Goal: Information Seeking & Learning: Learn about a topic

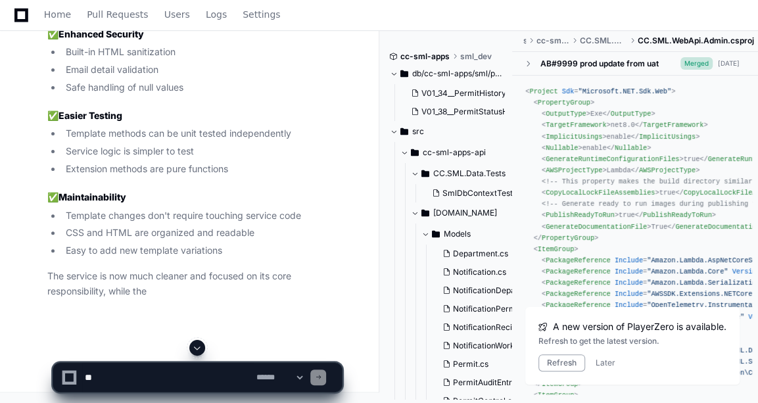
scroll to position [36540, 0]
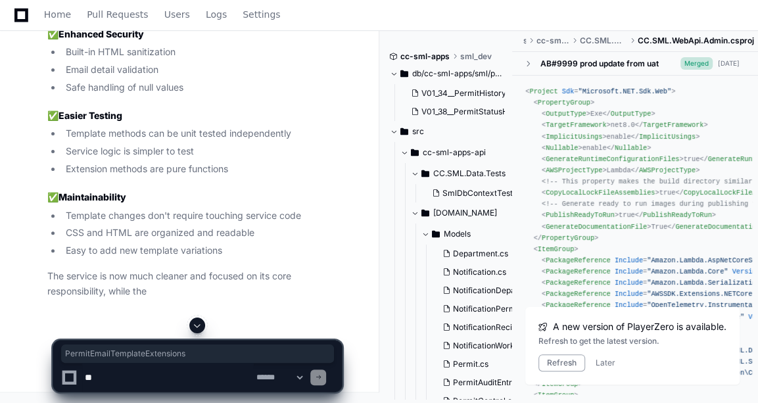
copy span "PermitEmailTemplateExtensions"
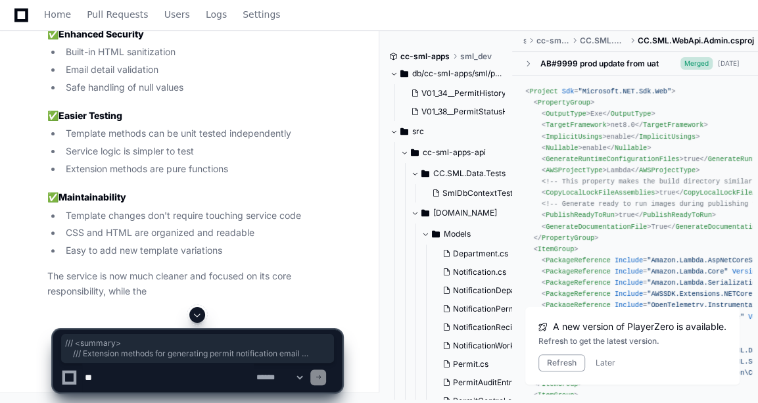
drag, startPoint x: 64, startPoint y: 76, endPoint x: 116, endPoint y: 247, distance: 178.1
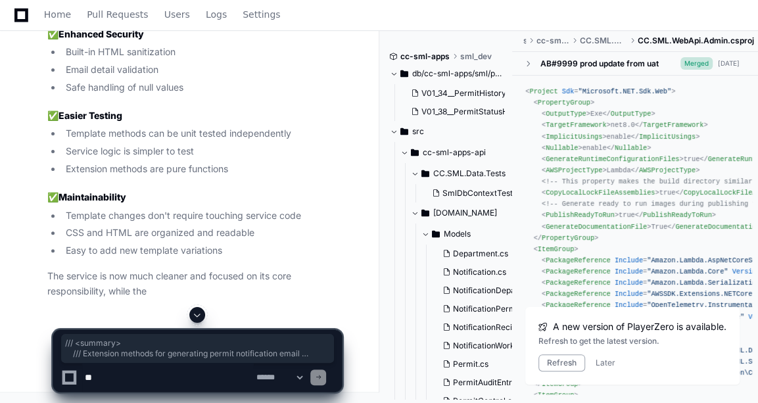
drag, startPoint x: 71, startPoint y: 60, endPoint x: 134, endPoint y: 236, distance: 187.0
copy div "/// <summary> /// Extension methods for generating permit notification email te…"
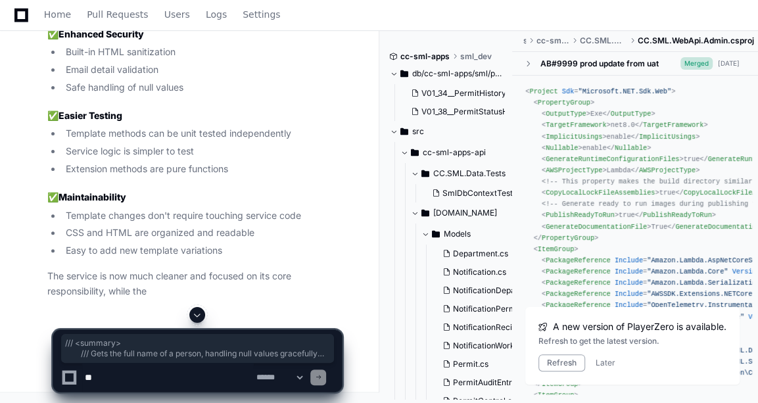
drag, startPoint x: 82, startPoint y: 49, endPoint x: 98, endPoint y: 305, distance: 256.3
copy div "/// <summary> /// Gets the full name of a person, handling null values graceful…"
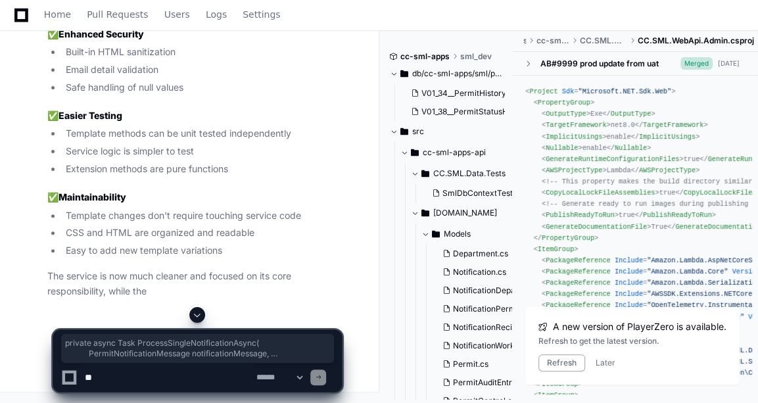
drag, startPoint x: 86, startPoint y: 85, endPoint x: 127, endPoint y: 219, distance: 140.4
copy div "private async Task ProcessSingleNotificationAsync ( PermitNotificationMessage n…"
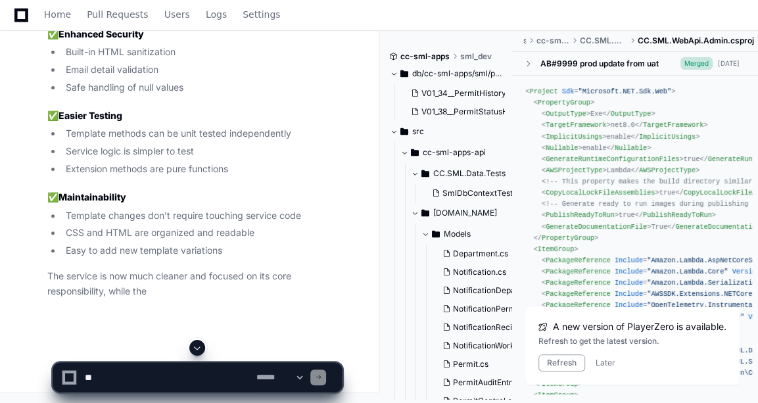
scroll to position [41341, 0]
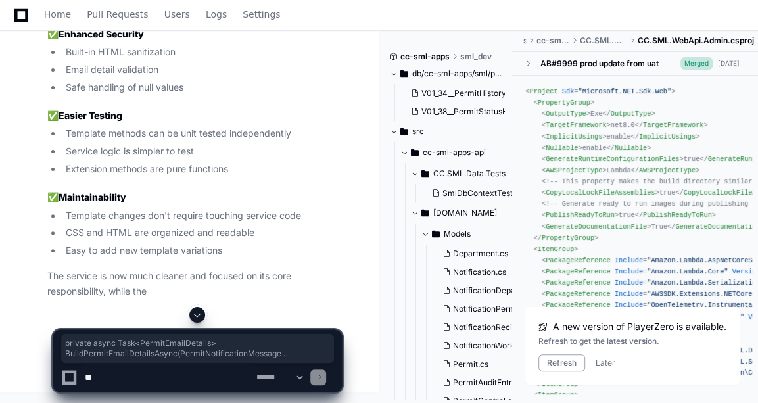
drag, startPoint x: 126, startPoint y: 187, endPoint x: 131, endPoint y: 197, distance: 10.9
copy div "private async Task<PermitEmailDetails> BuildPermitEmailDetailsAsync ( PermitNot…"
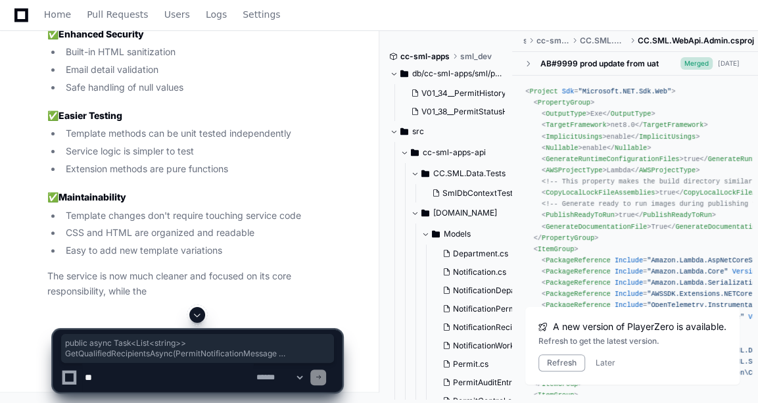
drag, startPoint x: 64, startPoint y: 191, endPoint x: 78, endPoint y: 234, distance: 45.6
copy div "public async Task<List< string >> GetQualifiedRecipientsAsync(PermitNotificatio…"
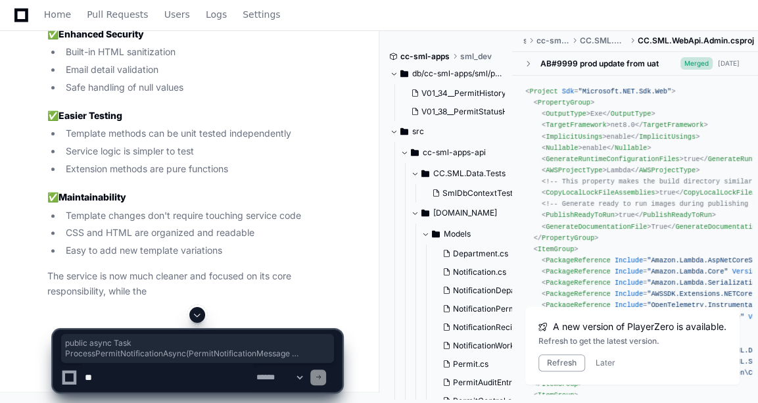
drag, startPoint x: 84, startPoint y: 115, endPoint x: 164, endPoint y: 230, distance: 140.3
copy div "public async Task ProcessPermitNotificationAsync ( PermitNotificationMessage no…"
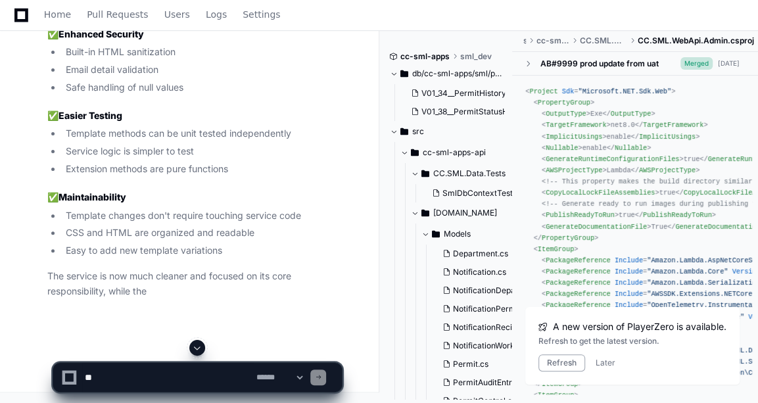
scroll to position [40119, 0]
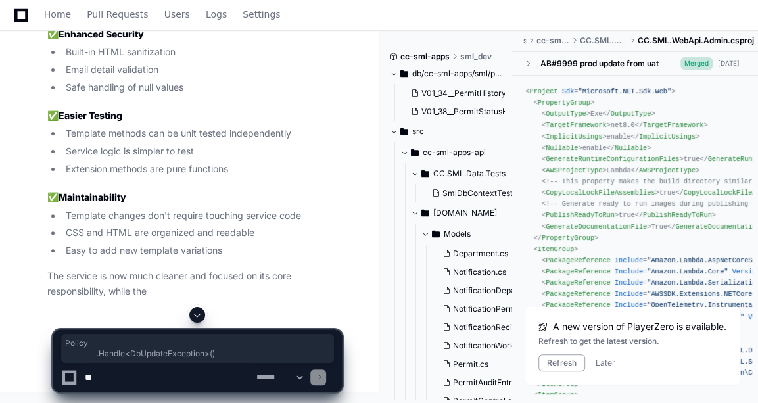
drag, startPoint x: 157, startPoint y: 154, endPoint x: 241, endPoint y: 168, distance: 86.0
click at [151, 372] on textarea at bounding box center [168, 377] width 172 height 29
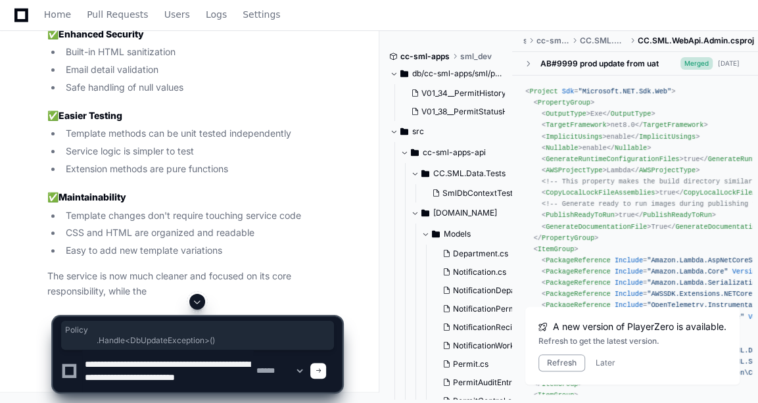
scroll to position [4, 0]
type textarea "**********"
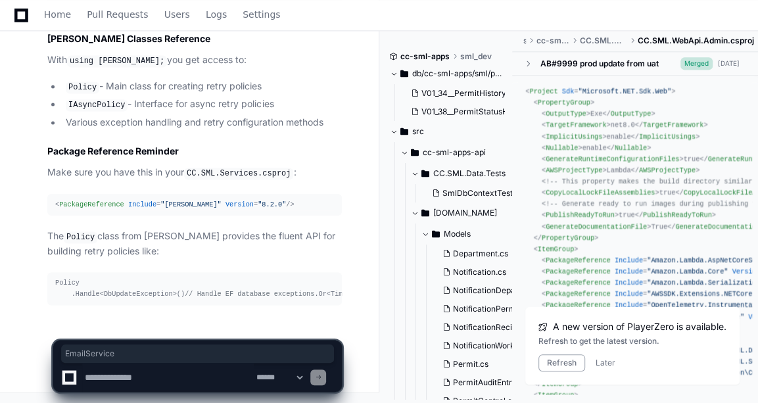
scroll to position [43687, 0]
click at [137, 386] on textarea at bounding box center [168, 377] width 172 height 29
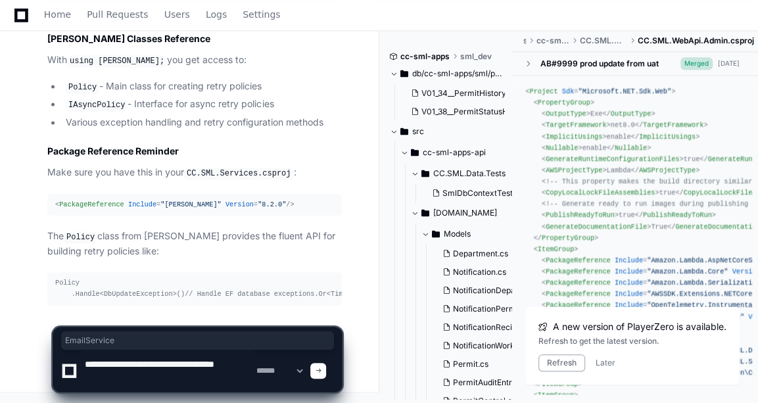
type textarea "**********"
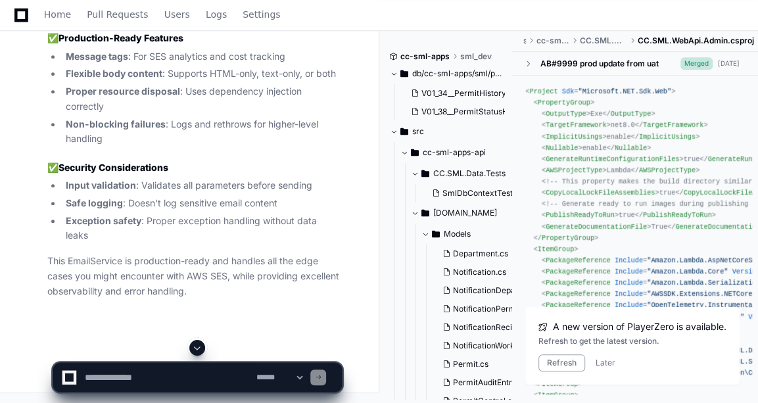
scroll to position [44190, 0]
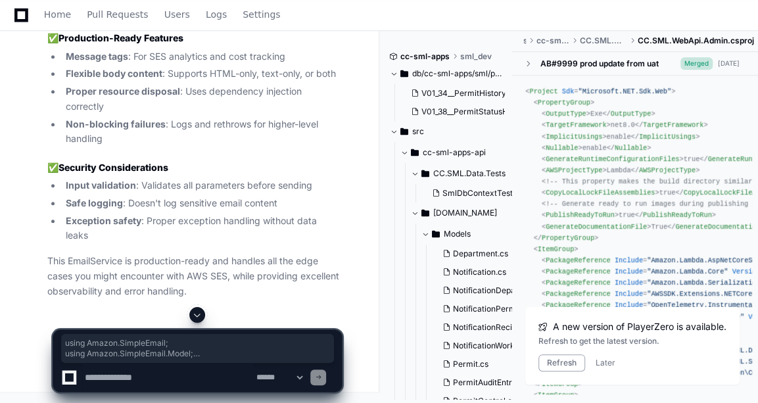
drag, startPoint x: 55, startPoint y: 76, endPoint x: 108, endPoint y: 287, distance: 217.7
copy div "using Amazon.SimpleEmail; using Amazon.SimpleEmail.Model; using CC.SML.Services…"
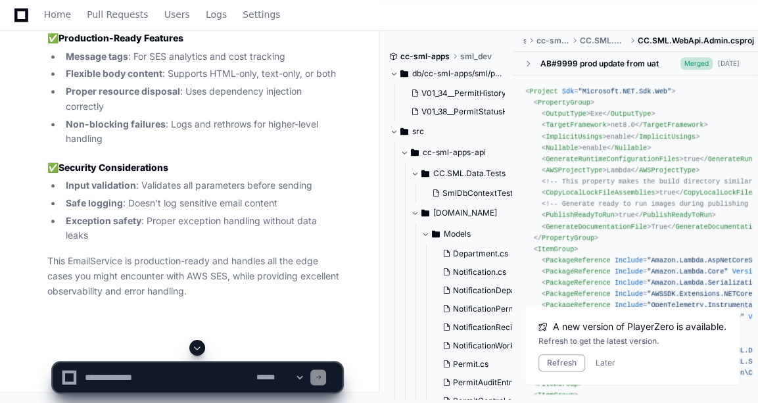
click at [120, 376] on textarea at bounding box center [168, 377] width 172 height 29
paste textarea "**********"
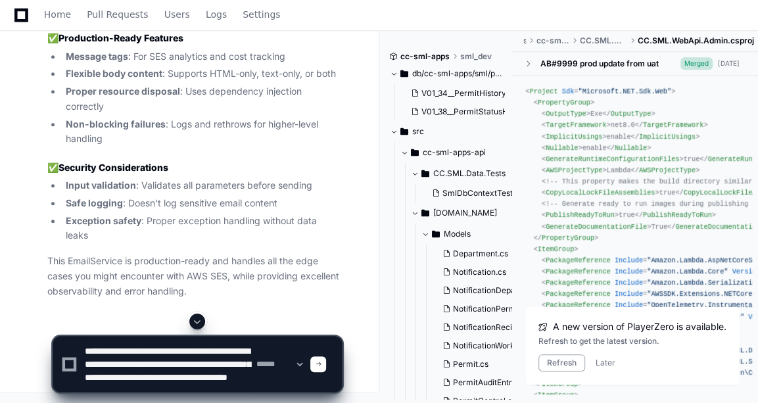
scroll to position [17, 0]
paste textarea "**********"
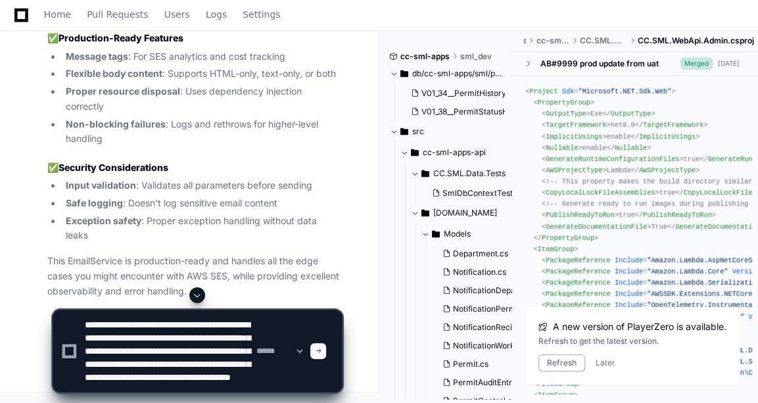
scroll to position [11, 0]
drag, startPoint x: 84, startPoint y: 341, endPoint x: 253, endPoint y: 354, distance: 169.5
click at [253, 354] on textarea at bounding box center [168, 351] width 172 height 82
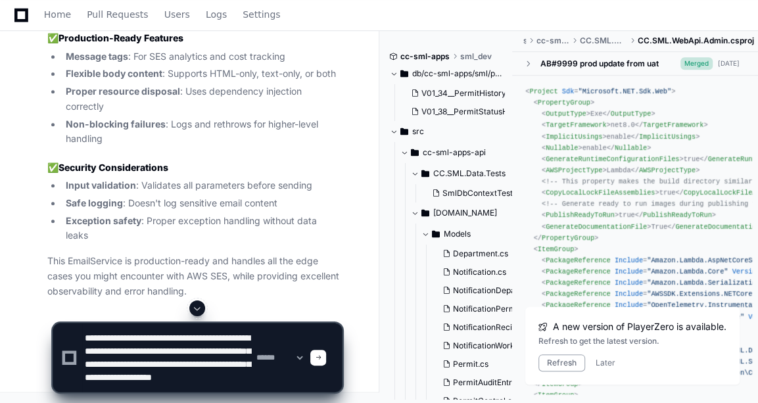
scroll to position [26, 0]
click at [202, 376] on textarea at bounding box center [168, 358] width 172 height 68
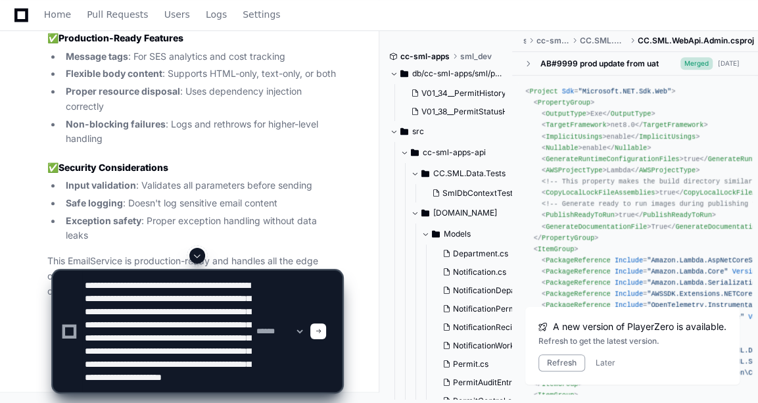
scroll to position [57, 0]
click at [220, 374] on textarea at bounding box center [168, 331] width 172 height 121
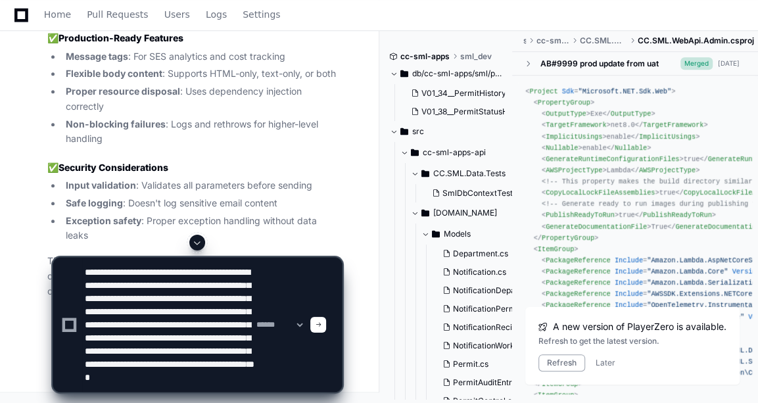
click at [193, 386] on textarea at bounding box center [168, 325] width 172 height 134
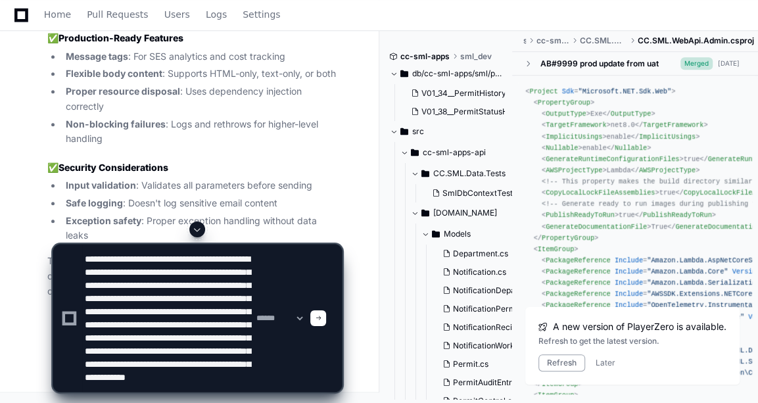
scroll to position [70, 0]
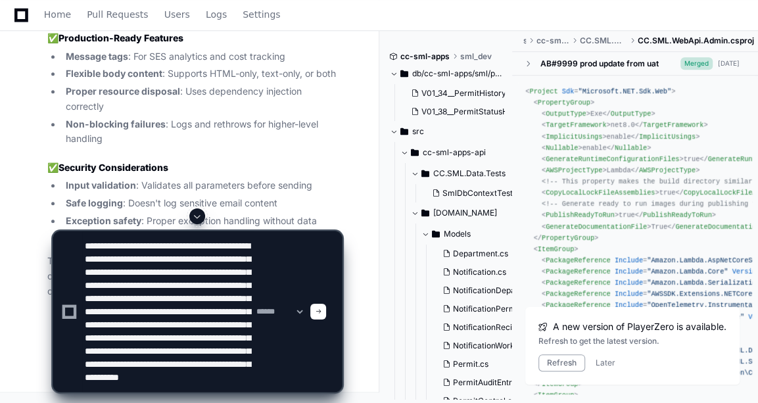
type textarea "**********"
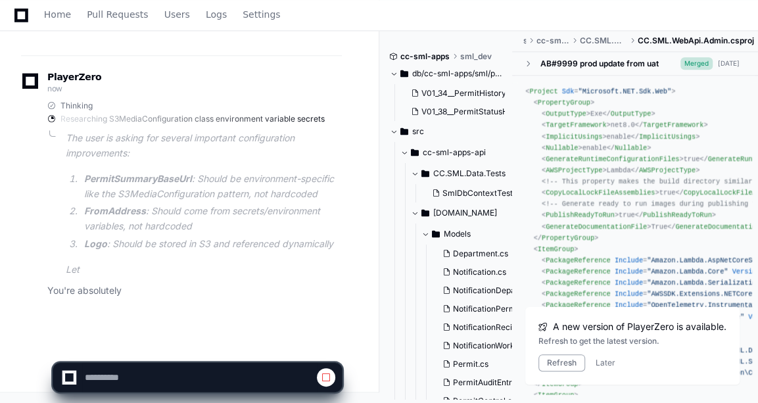
scroll to position [47640, 0]
click at [195, 170] on article "The user is asking for several important configuration improvements: PermitSumm…" at bounding box center [204, 204] width 276 height 146
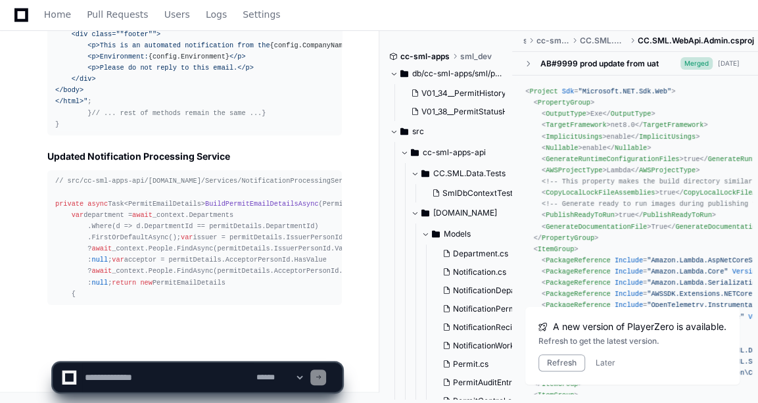
scroll to position [50178, 0]
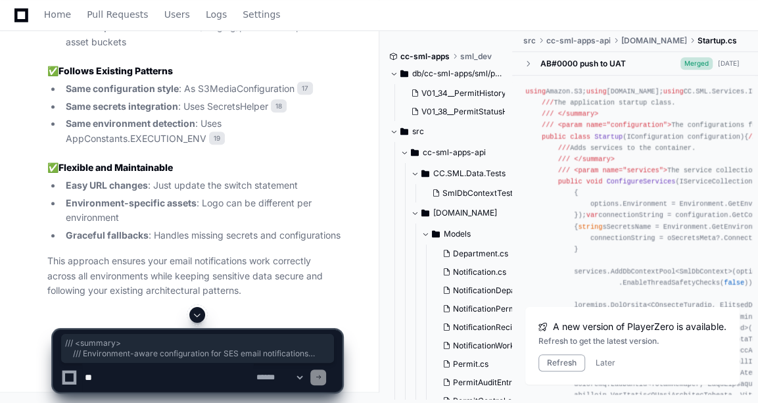
drag, startPoint x: 70, startPoint y: 62, endPoint x: 113, endPoint y: 237, distance: 179.5
copy div "/// <summary> /// Environment-aware configuration for SES email notifications /…"
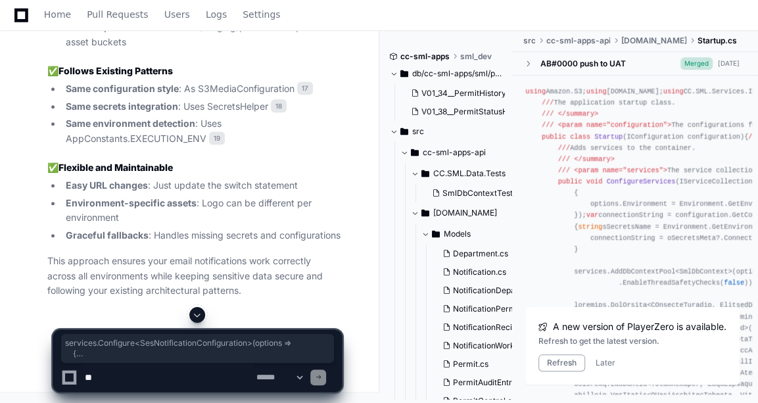
drag, startPoint x: 70, startPoint y: 98, endPoint x: 94, endPoint y: 190, distance: 95.2
copy div "services.Configure<SesNotificationConfiguration>(options => { options.Environme…"
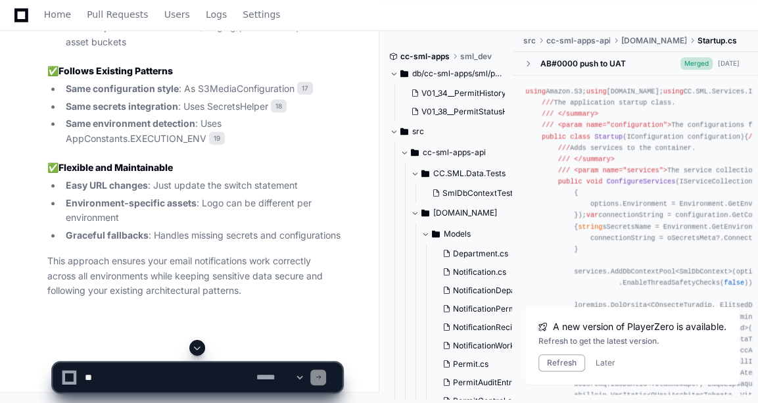
drag, startPoint x: 82, startPoint y: 99, endPoint x: 112, endPoint y: 185, distance: 91.9
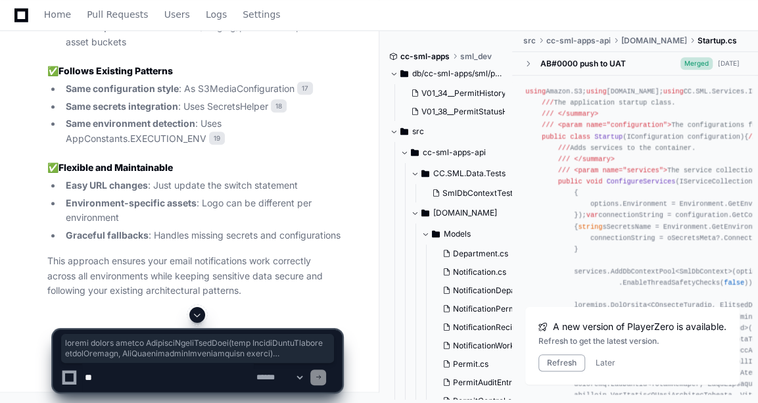
scroll to position [49938, 0]
copy div "public static string GenerateEmailHtmlBody ( this PermitEmailDetails emailDetai…"
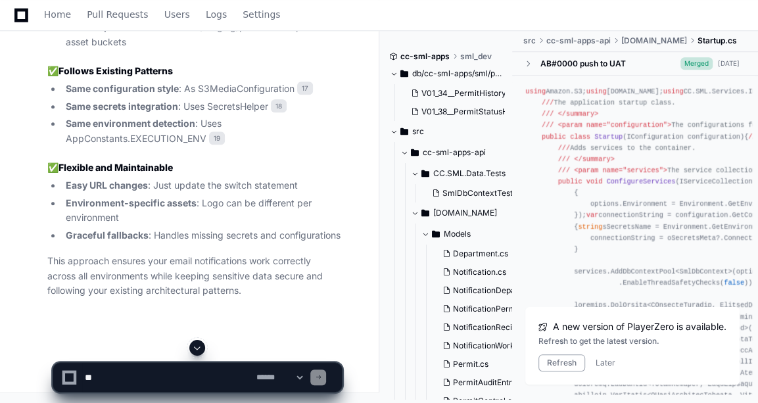
drag, startPoint x: 78, startPoint y: 375, endPoint x: 99, endPoint y: 378, distance: 21.3
click at [99, 378] on div "**********" at bounding box center [197, 377] width 273 height 29
click at [99, 378] on textarea at bounding box center [168, 377] width 172 height 29
paste textarea "**********"
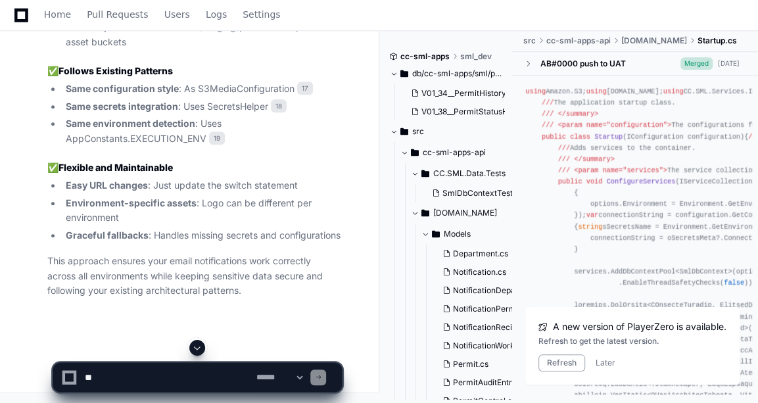
type textarea "**********"
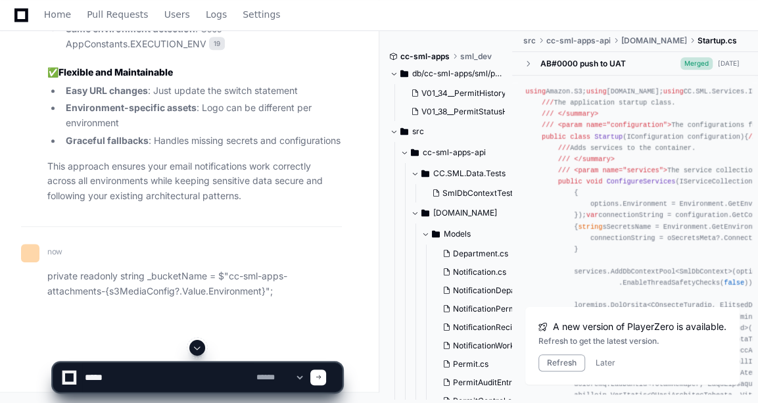
click at [197, 351] on span at bounding box center [197, 348] width 11 height 11
click at [322, 374] on span at bounding box center [326, 377] width 11 height 11
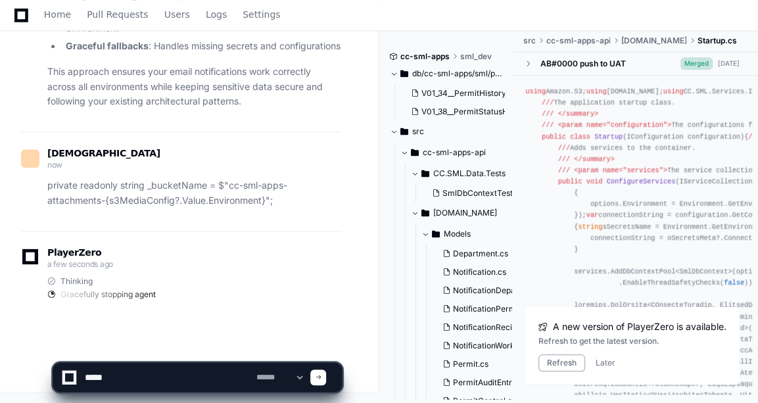
scroll to position [51463, 0]
click at [112, 370] on textarea at bounding box center [168, 377] width 172 height 29
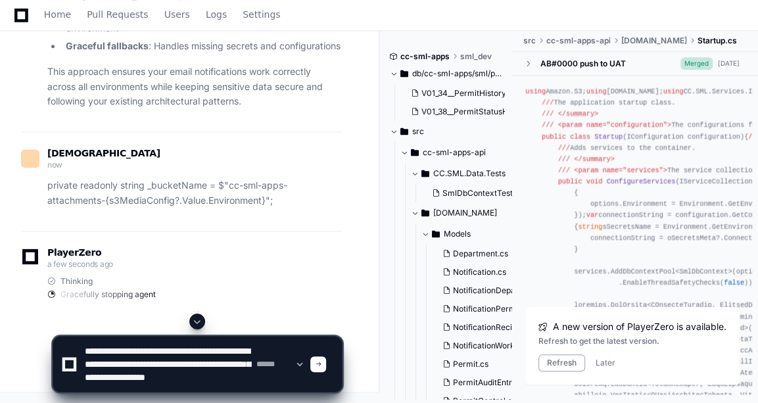
scroll to position [0, 0]
type textarea "**********"
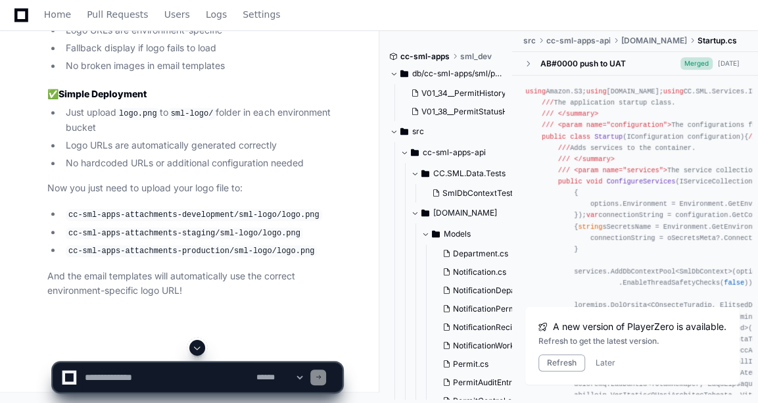
scroll to position [53492, 0]
click at [141, 379] on textarea at bounding box center [168, 377] width 172 height 29
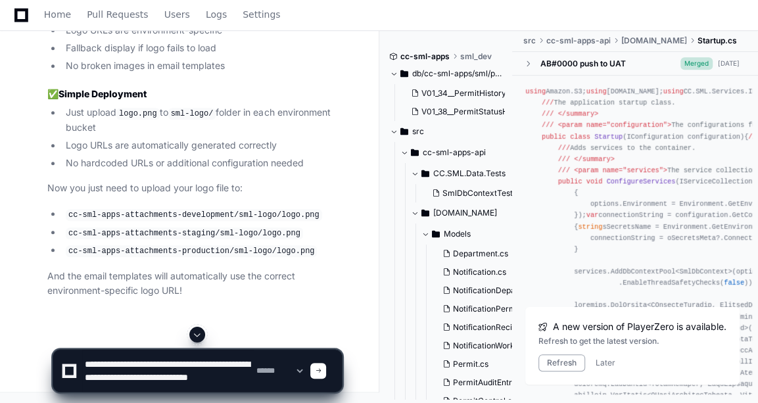
scroll to position [4, 0]
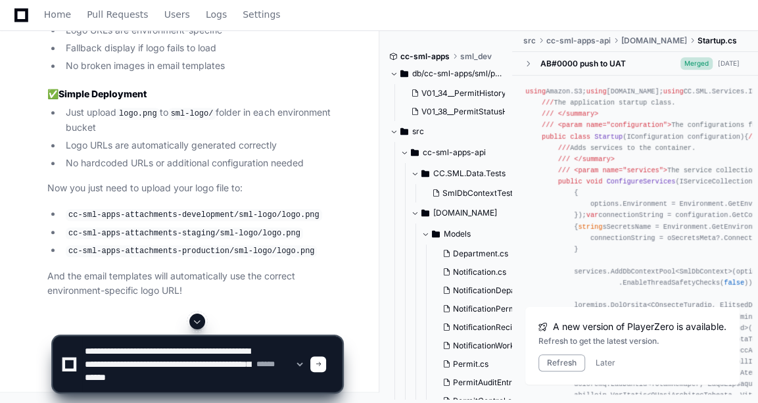
type textarea "**********"
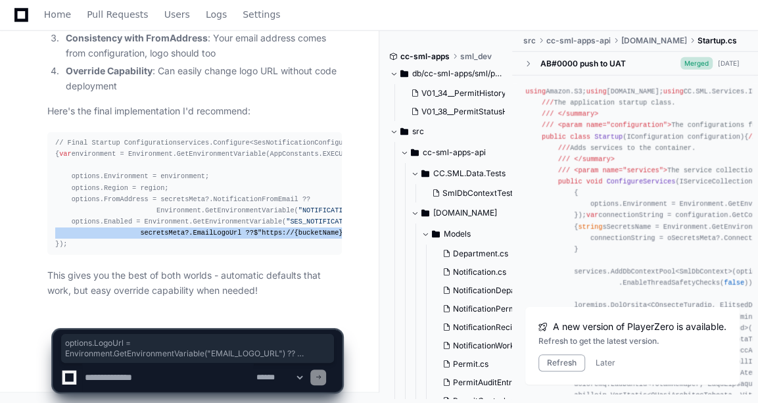
scroll to position [0, 91]
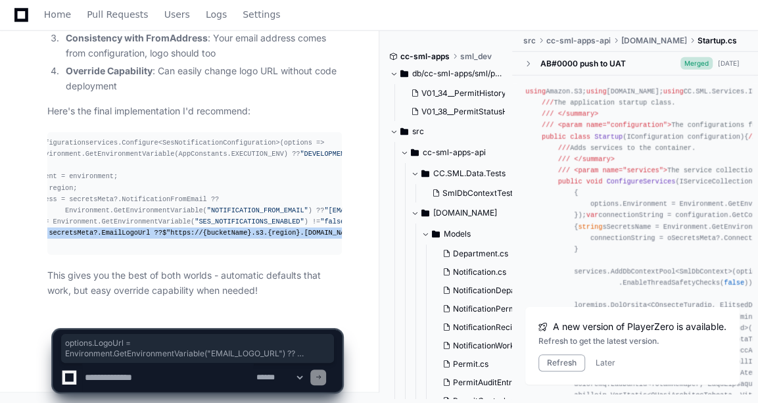
drag, startPoint x: 64, startPoint y: 212, endPoint x: 315, endPoint y: 239, distance: 252.0
click at [315, 239] on pre "// Final Startup Configuration services.Configure<SesNotificationConfiguration>…" at bounding box center [194, 193] width 295 height 123
copy div "options.LogoUrl = Environment.GetEnvironmentVariable( "EMAIL_LOGO_URL" ) ?? sec…"
click at [255, 243] on pre "// Final Startup Configuration services.Configure<SesNotificationConfiguration>…" at bounding box center [194, 193] width 295 height 123
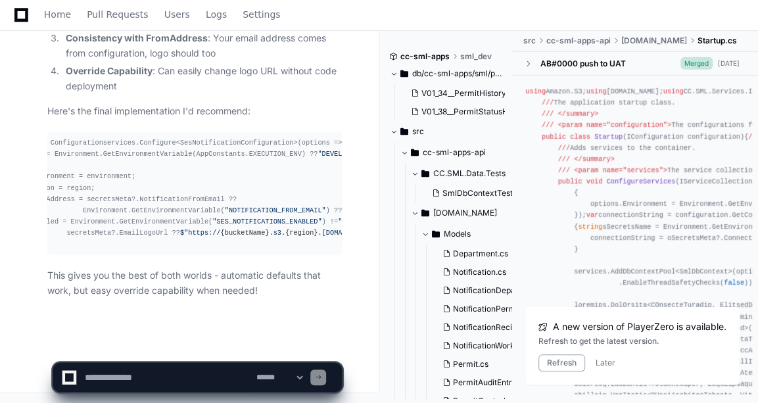
scroll to position [0, 0]
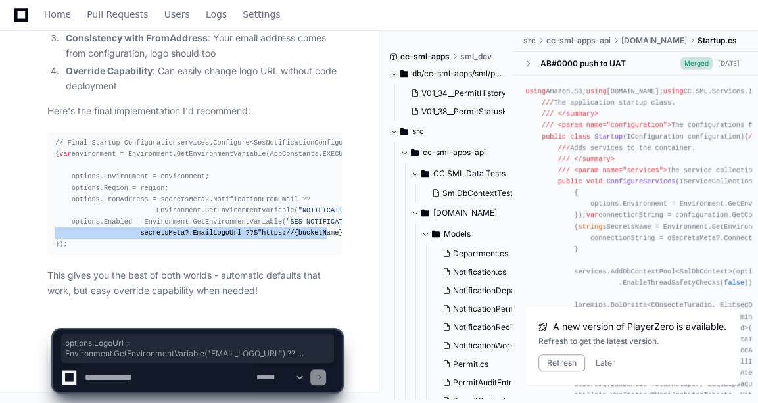
drag, startPoint x: 66, startPoint y: 209, endPoint x: 201, endPoint y: 237, distance: 137.1
click at [201, 237] on div "// Final Startup Configuration services.Configure<SesNotificationConfiguration>…" at bounding box center [194, 193] width 279 height 112
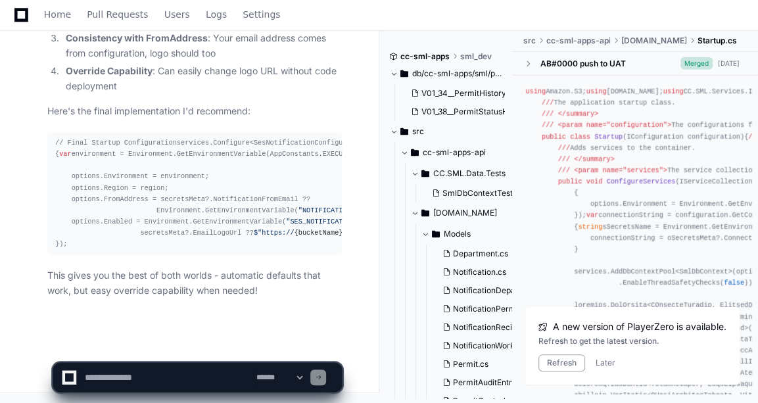
drag, startPoint x: 201, startPoint y: 237, endPoint x: 311, endPoint y: 245, distance: 110.8
click at [311, 245] on div "// Final Startup Configuration services.Configure<SesNotificationConfiguration>…" at bounding box center [194, 193] width 279 height 112
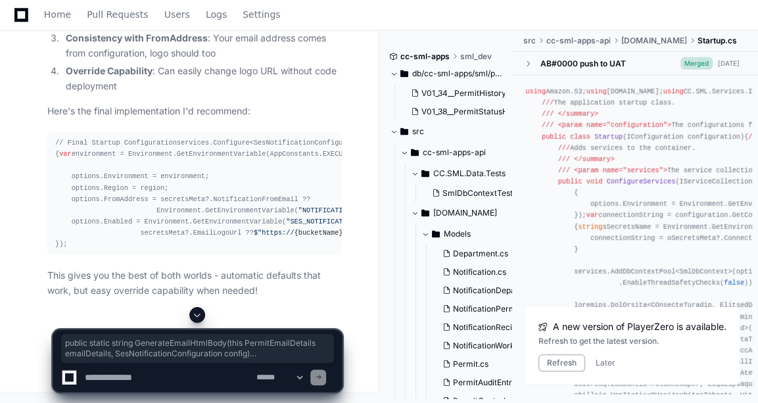
drag, startPoint x: 54, startPoint y: 123, endPoint x: 102, endPoint y: 272, distance: 156.2
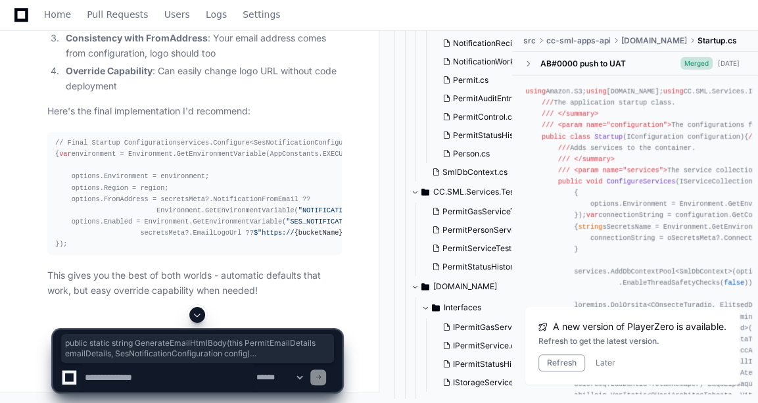
scroll to position [53542, 0]
copy div "public static string GenerateEmailHtmlBody ( this PermitEmailDetails emailDetai…"
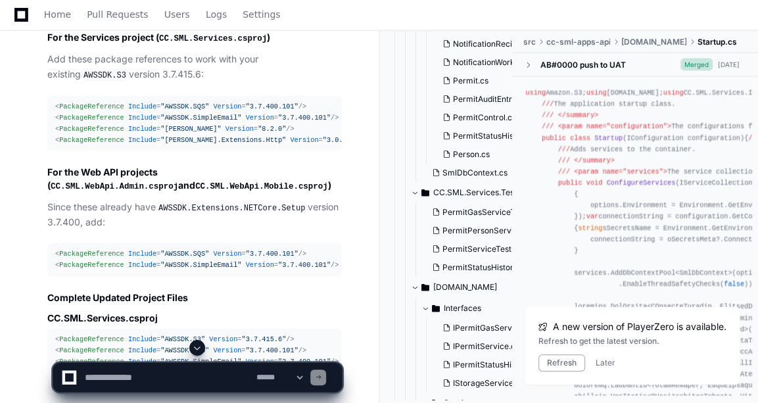
scroll to position [0, 0]
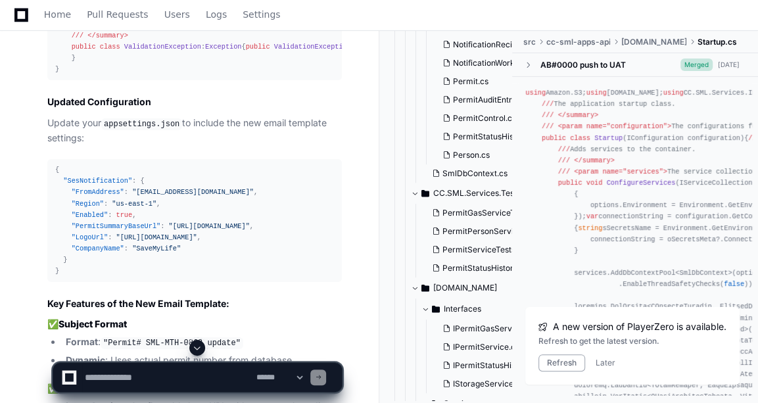
scroll to position [21897, 0]
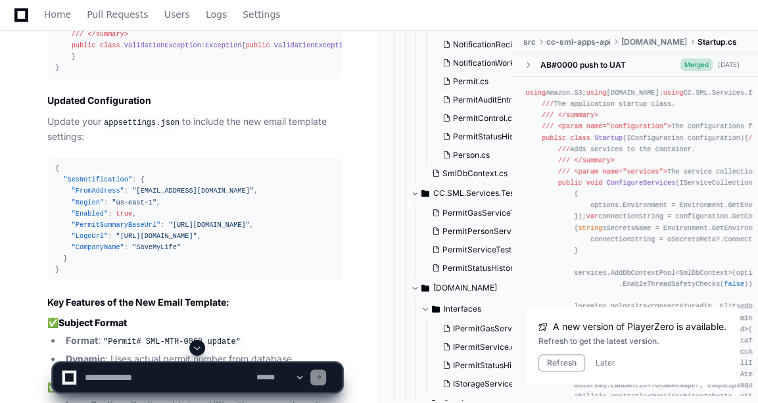
click at [200, 356] on button at bounding box center [197, 348] width 16 height 16
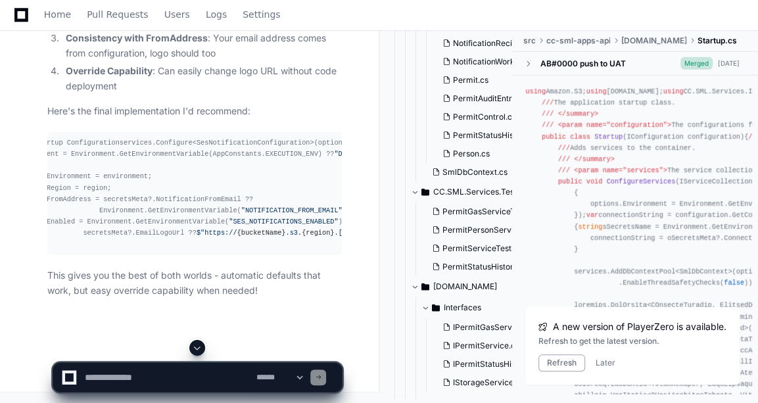
scroll to position [0, 0]
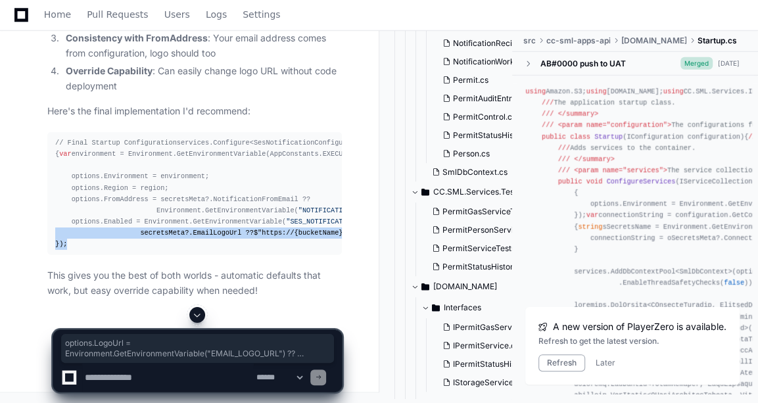
drag, startPoint x: 68, startPoint y: 250, endPoint x: 300, endPoint y: 281, distance: 233.6
click at [300, 250] on div "// Final Startup Configuration services.Configure<SesNotificationConfiguration>…" at bounding box center [194, 193] width 279 height 112
click at [72, 250] on div "// Final Startup Configuration services.Configure<SesNotificationConfiguration>…" at bounding box center [194, 193] width 279 height 112
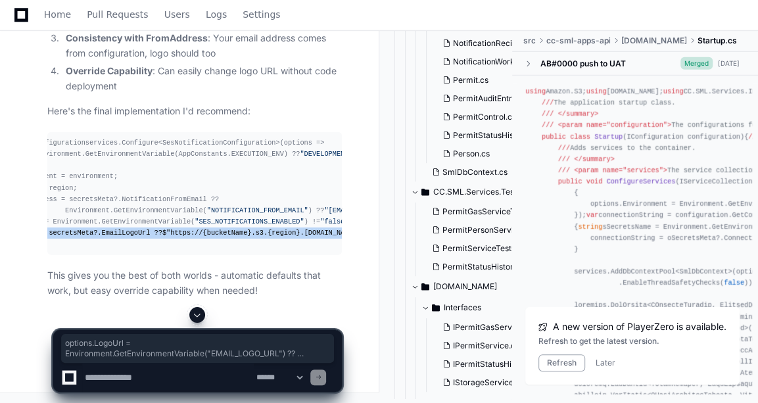
drag, startPoint x: 70, startPoint y: 247, endPoint x: 341, endPoint y: 269, distance: 271.8
click at [341, 255] on pre "// Final Startup Configuration services.Configure<SesNotificationConfiguration>…" at bounding box center [194, 193] width 295 height 123
copy div "options.LogoUrl = Environment.GetEnvironmentVariable( "EMAIL_LOGO_URL" ) ?? sec…"
